Goal: Transaction & Acquisition: Obtain resource

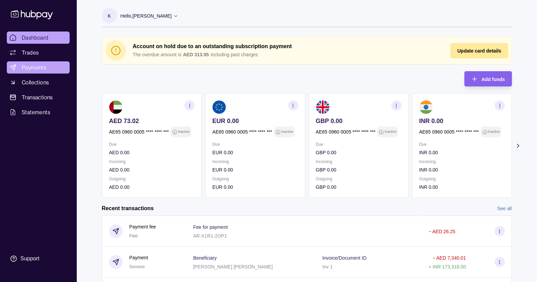
click at [38, 68] on span "Payments" at bounding box center [34, 67] width 24 height 8
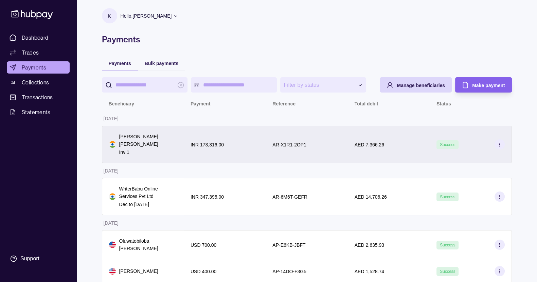
click at [249, 149] on div "INR 173,316.00" at bounding box center [224, 145] width 68 height 8
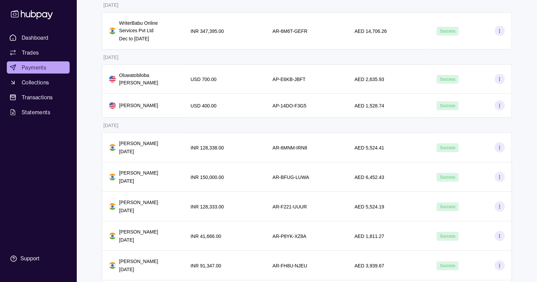
scroll to position [83, 0]
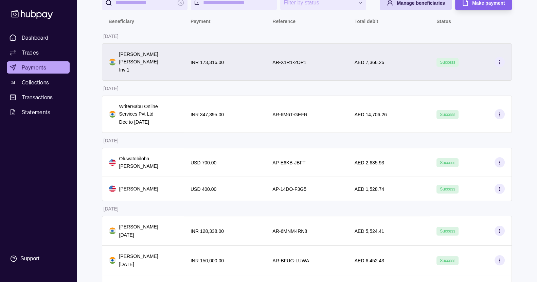
click at [433, 81] on div "Success" at bounding box center [470, 61] width 82 height 37
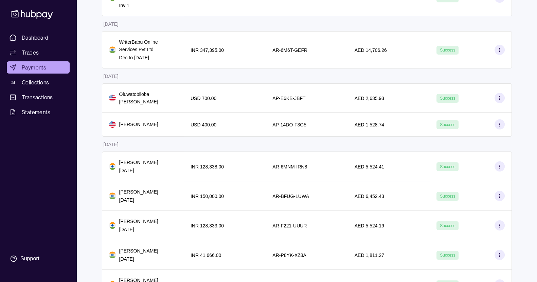
scroll to position [106, 0]
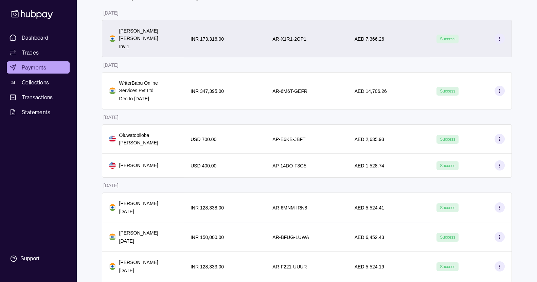
click at [499, 41] on icon at bounding box center [499, 38] width 5 height 5
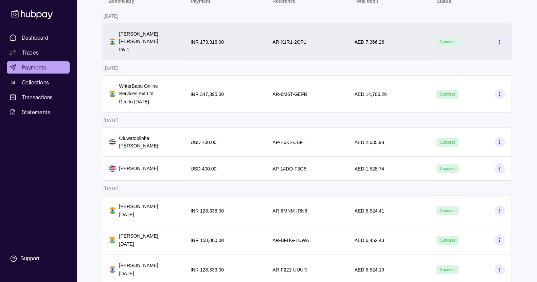
scroll to position [77, 0]
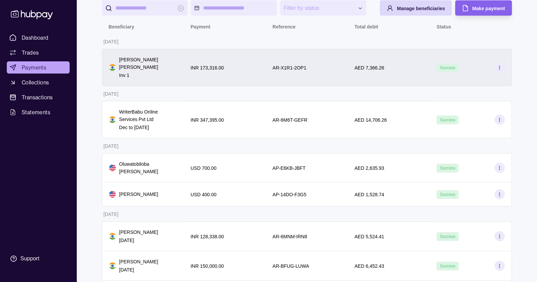
click at [180, 80] on div "[PERSON_NAME] [PERSON_NAME] Inv 1" at bounding box center [143, 67] width 82 height 37
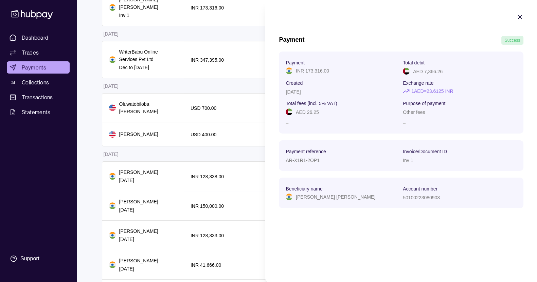
scroll to position [0, 0]
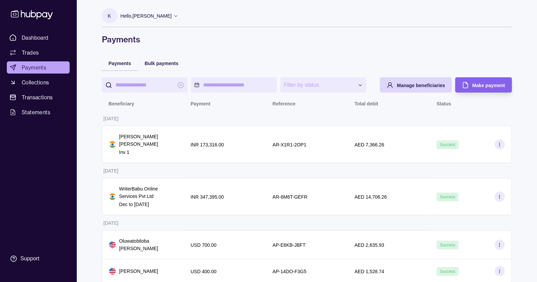
click at [37, 104] on ul "Dashboard Trades Payments Collections Transactions Statements" at bounding box center [38, 75] width 63 height 87
click at [43, 96] on span "Transactions" at bounding box center [37, 97] width 31 height 8
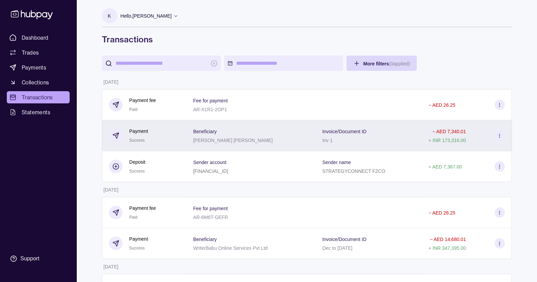
click at [425, 136] on div "− AED 7,340.01 + INR 173,316.00" at bounding box center [466, 136] width 90 height 31
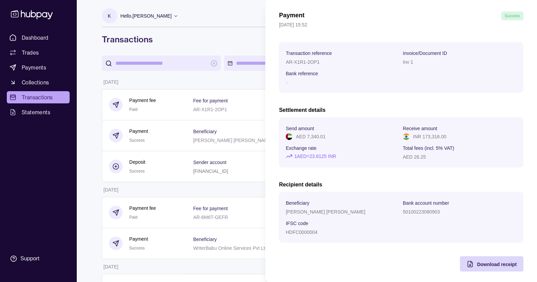
scroll to position [30, 0]
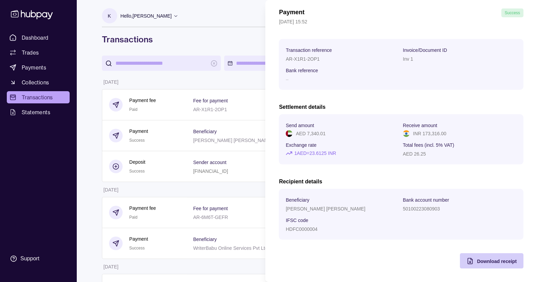
click at [491, 263] on span "Download receipt" at bounding box center [497, 261] width 40 height 5
